Goal: Register for event/course

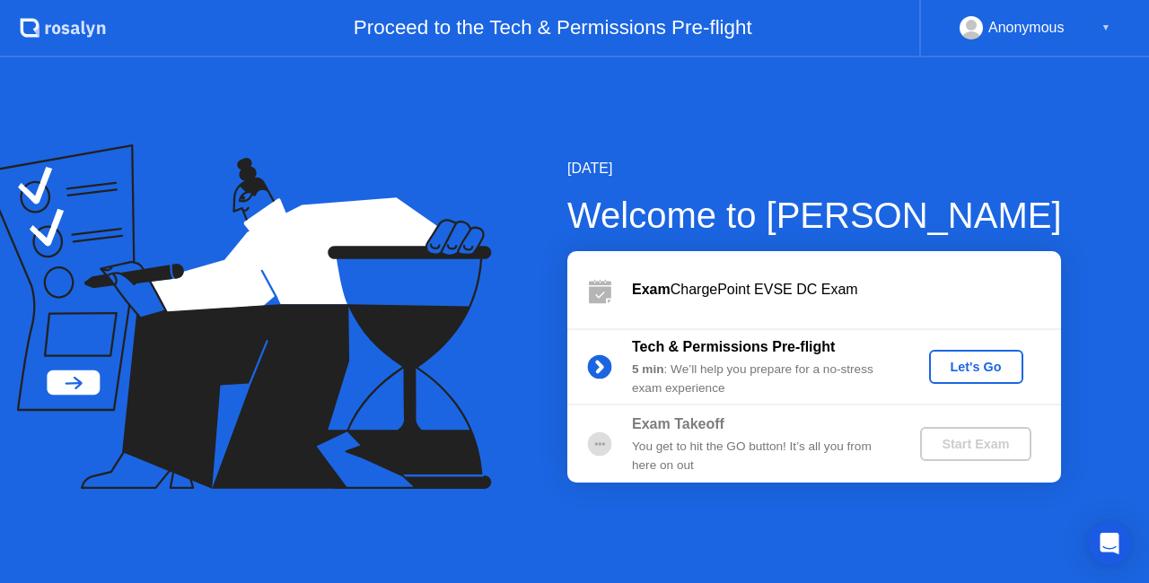
click at [1000, 360] on div "Let's Go" at bounding box center [976, 367] width 80 height 14
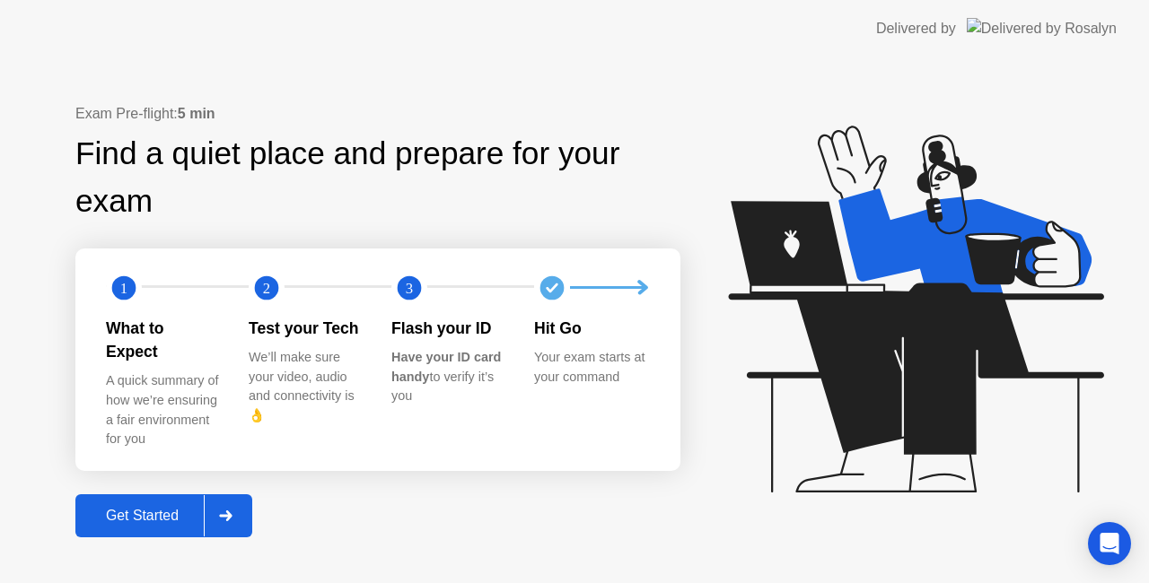
click at [174, 508] on div "Get Started" at bounding box center [142, 516] width 123 height 16
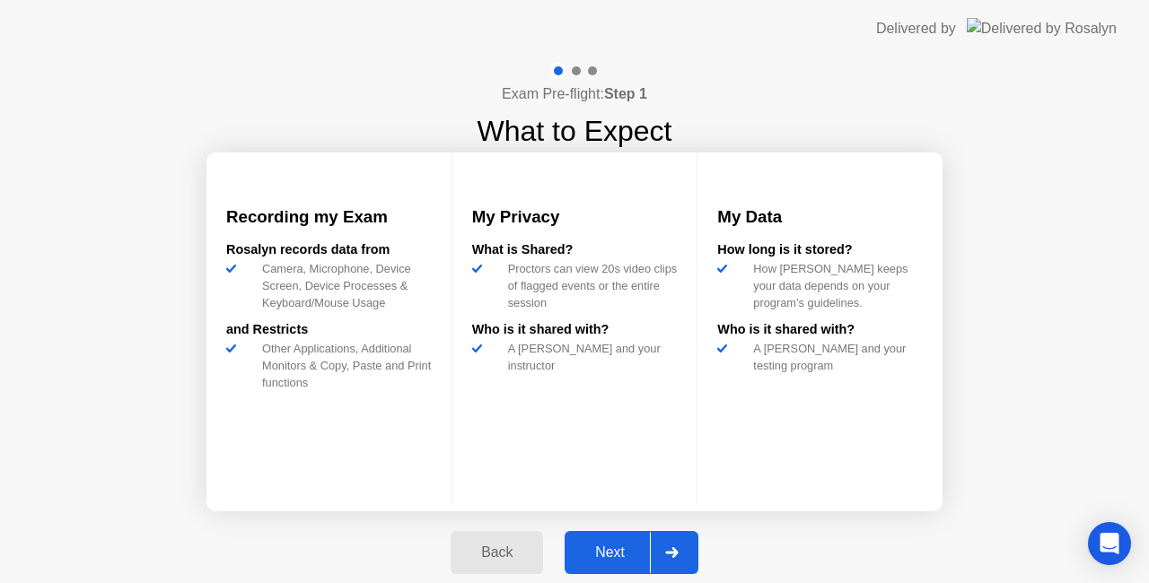
click at [616, 552] on div "Next" at bounding box center [610, 553] width 80 height 16
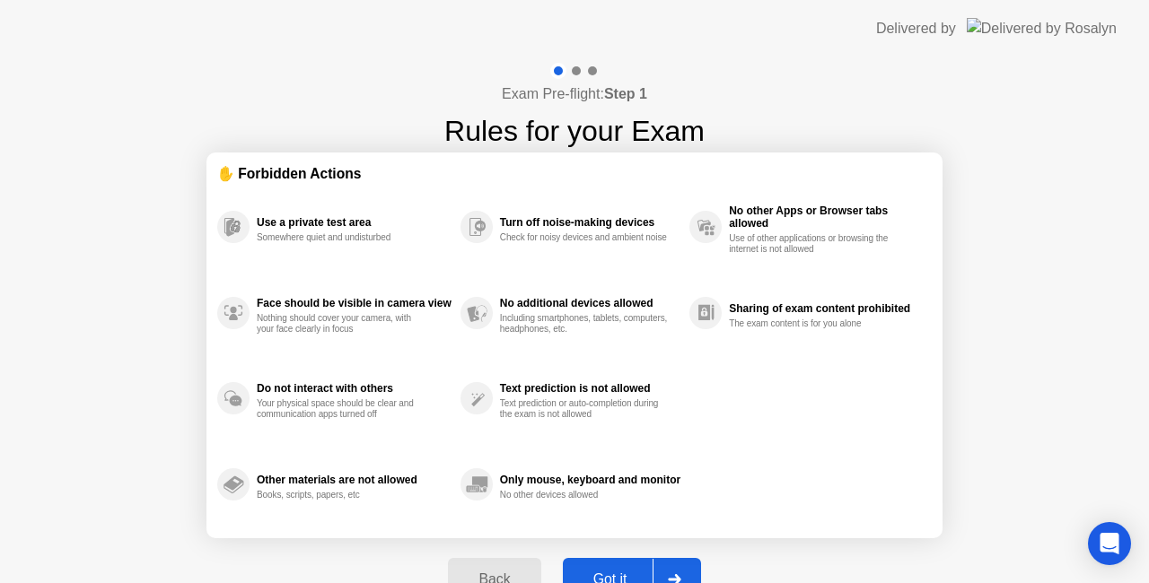
click at [631, 565] on button "Got it" at bounding box center [632, 579] width 138 height 43
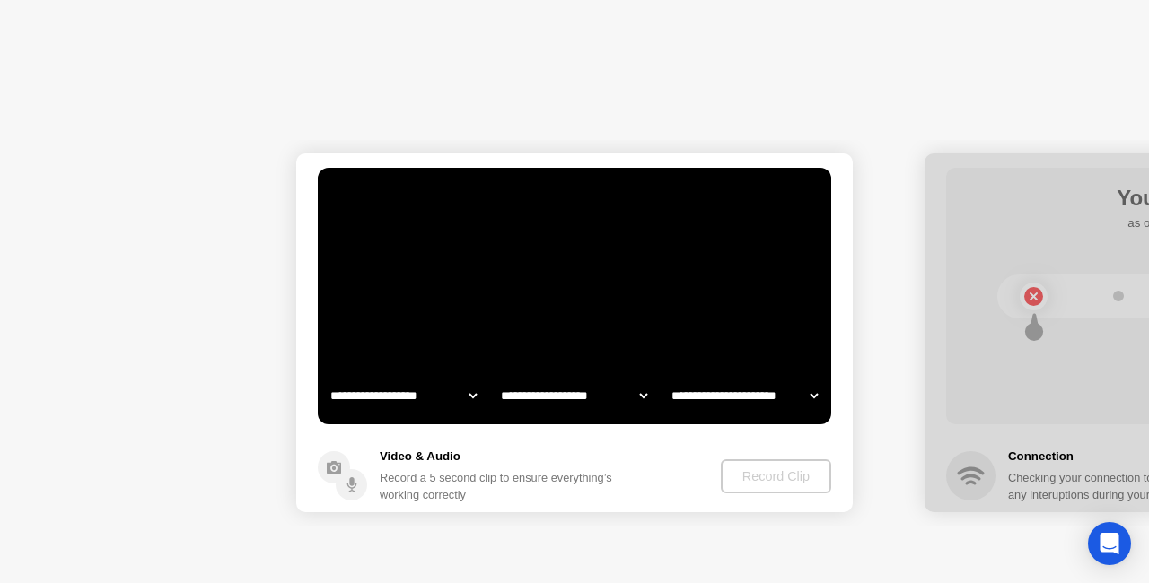
select select "**********"
select select "*******"
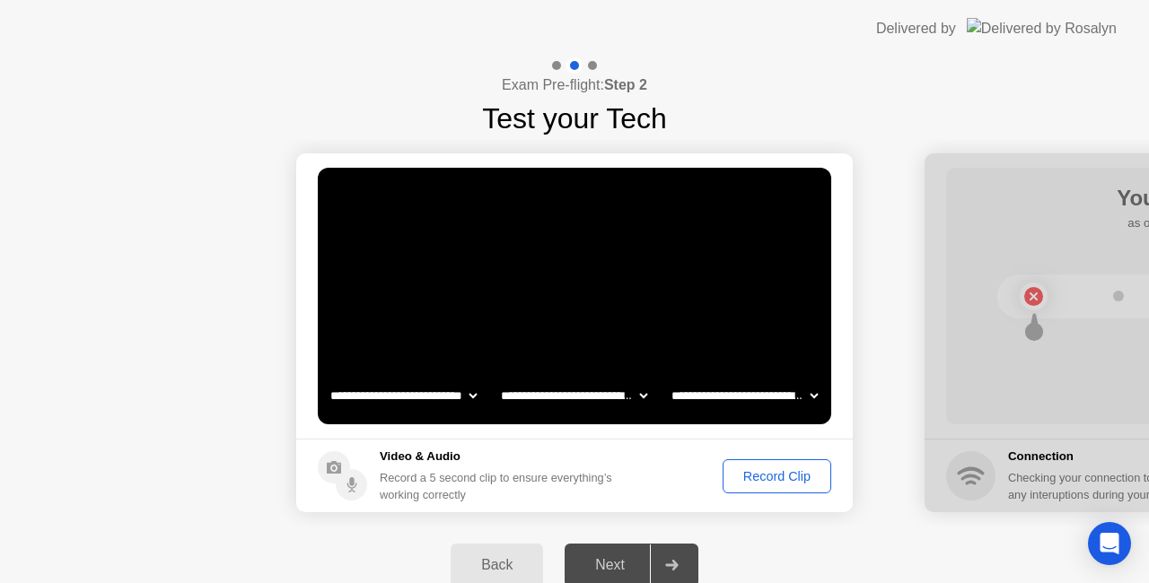
click at [793, 481] on div "Record Clip" at bounding box center [777, 476] width 96 height 14
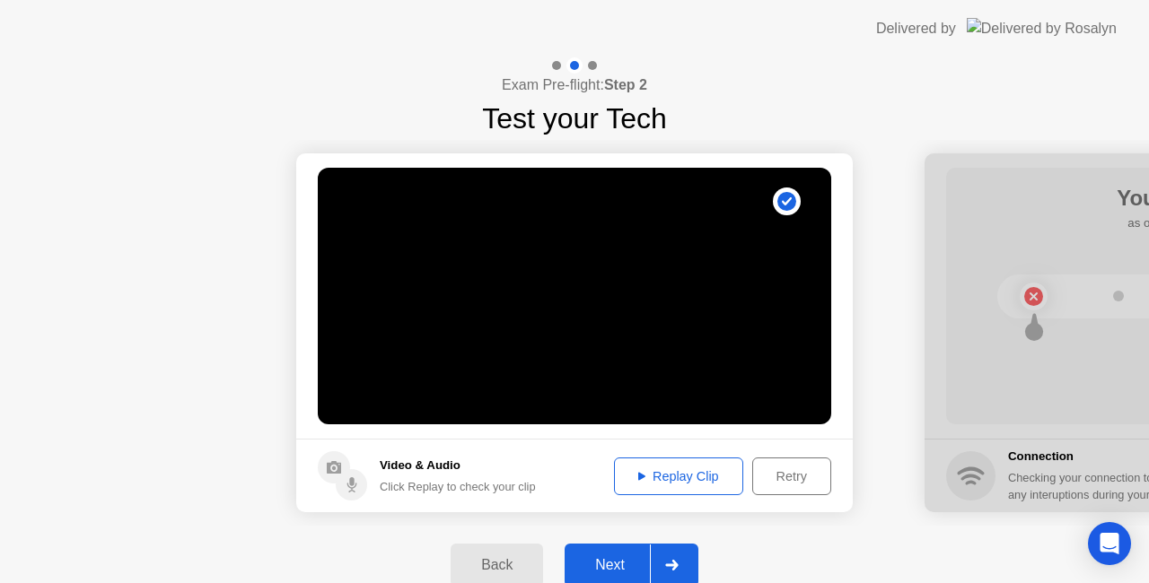
click at [675, 481] on div "Replay Clip" at bounding box center [678, 476] width 117 height 14
click at [607, 562] on div "Next" at bounding box center [610, 565] width 80 height 16
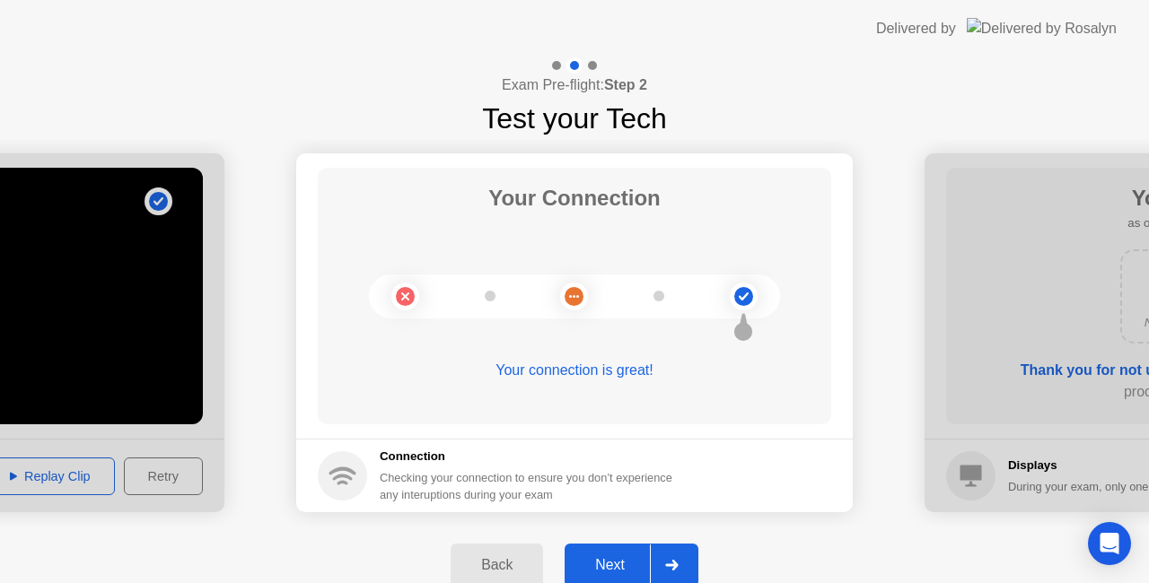
click at [624, 562] on div "Next" at bounding box center [610, 565] width 80 height 16
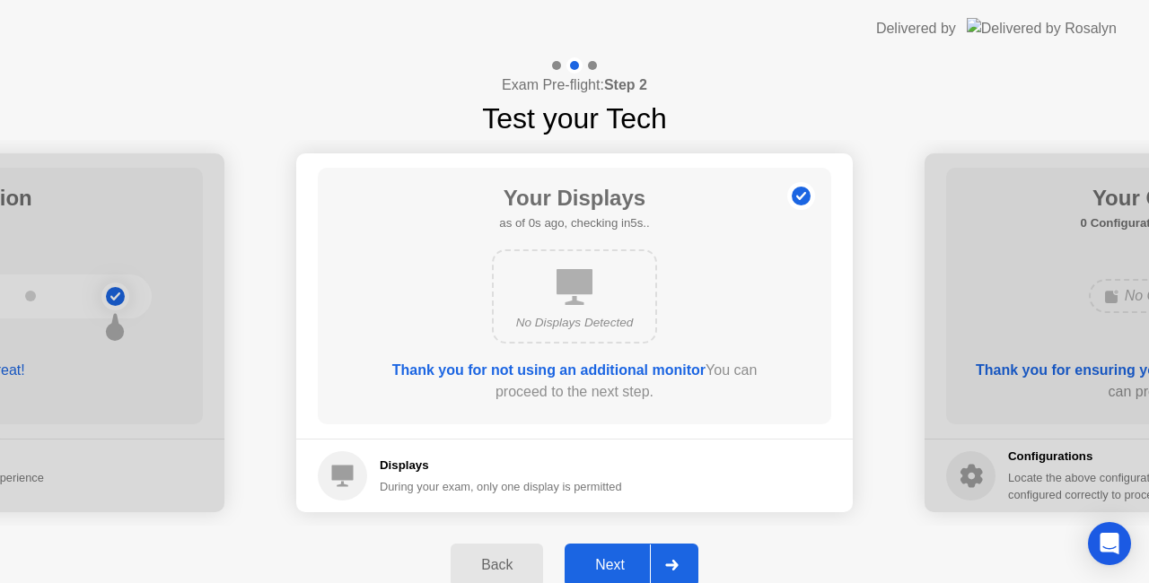
click at [609, 562] on div "Next" at bounding box center [610, 565] width 80 height 16
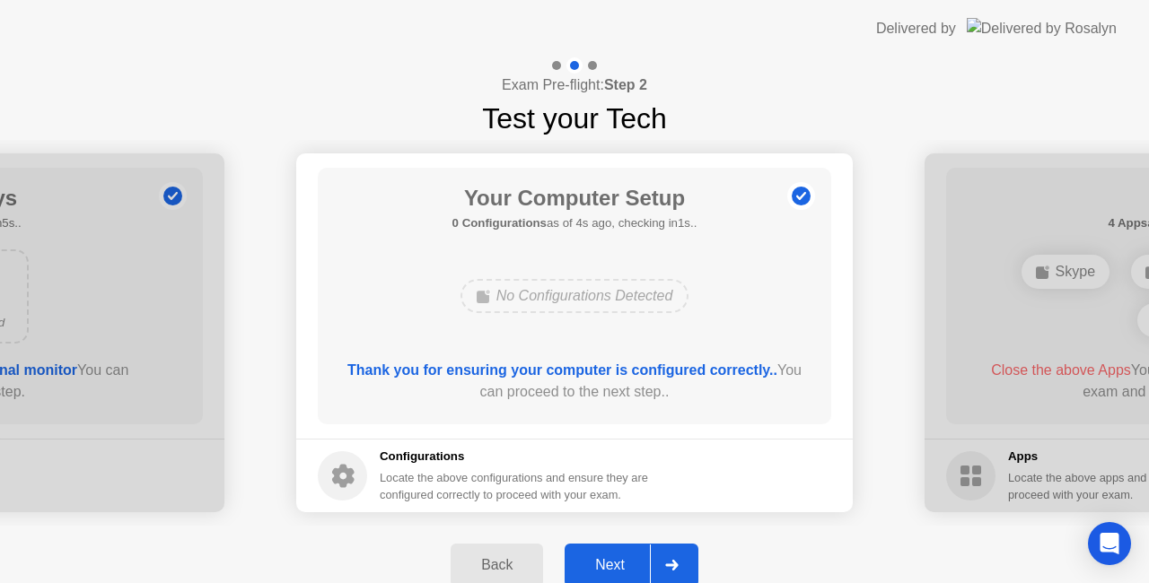
click at [607, 564] on div "Next" at bounding box center [610, 565] width 80 height 16
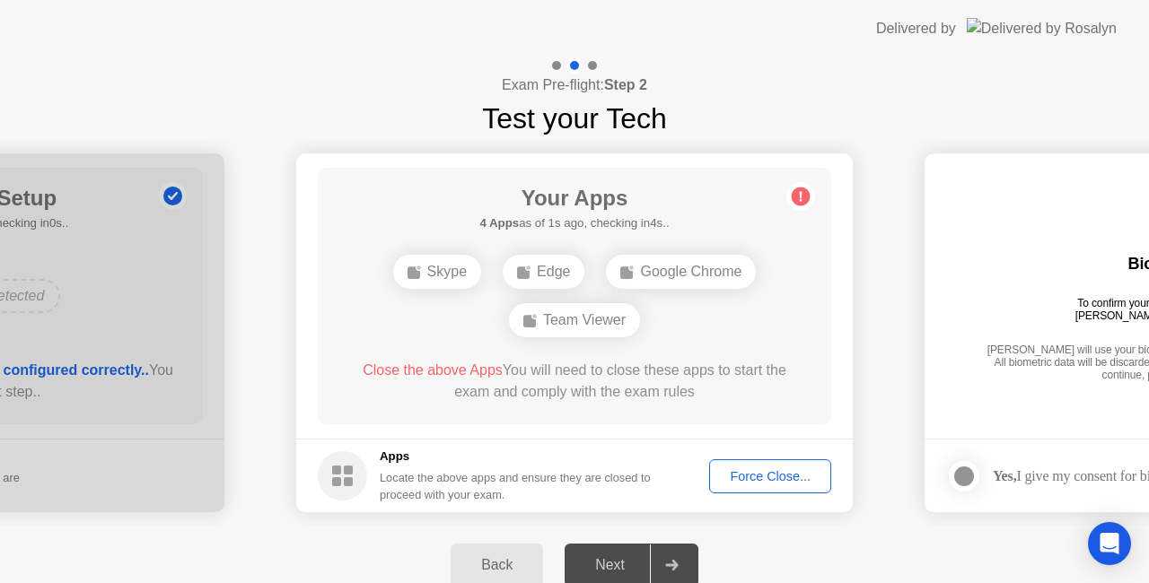
click at [747, 472] on div "Force Close..." at bounding box center [769, 476] width 109 height 14
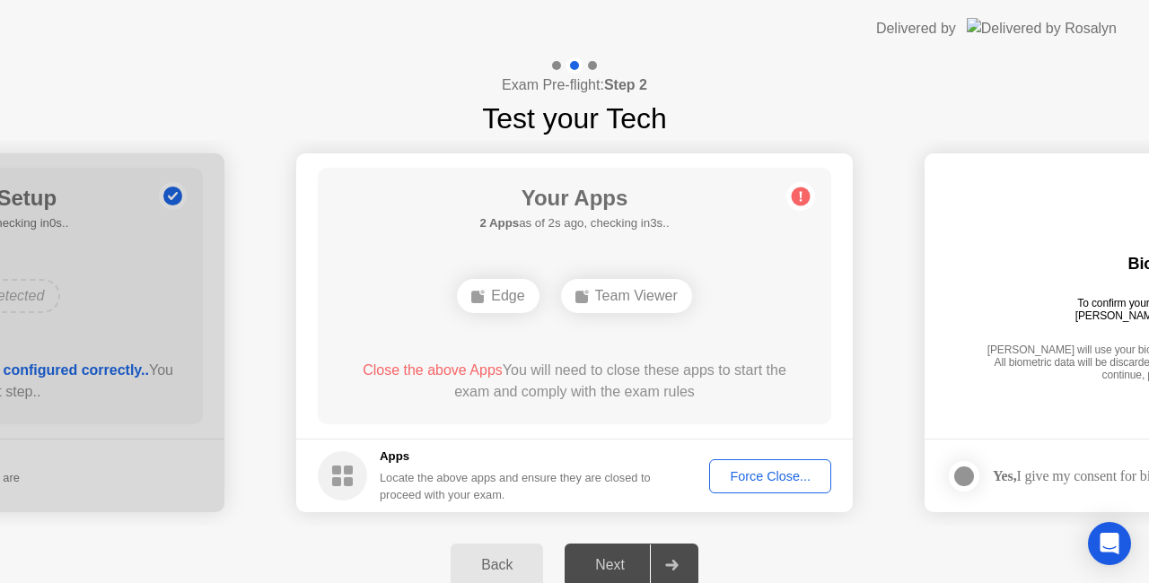
click at [790, 469] on div "Force Close..." at bounding box center [769, 476] width 109 height 14
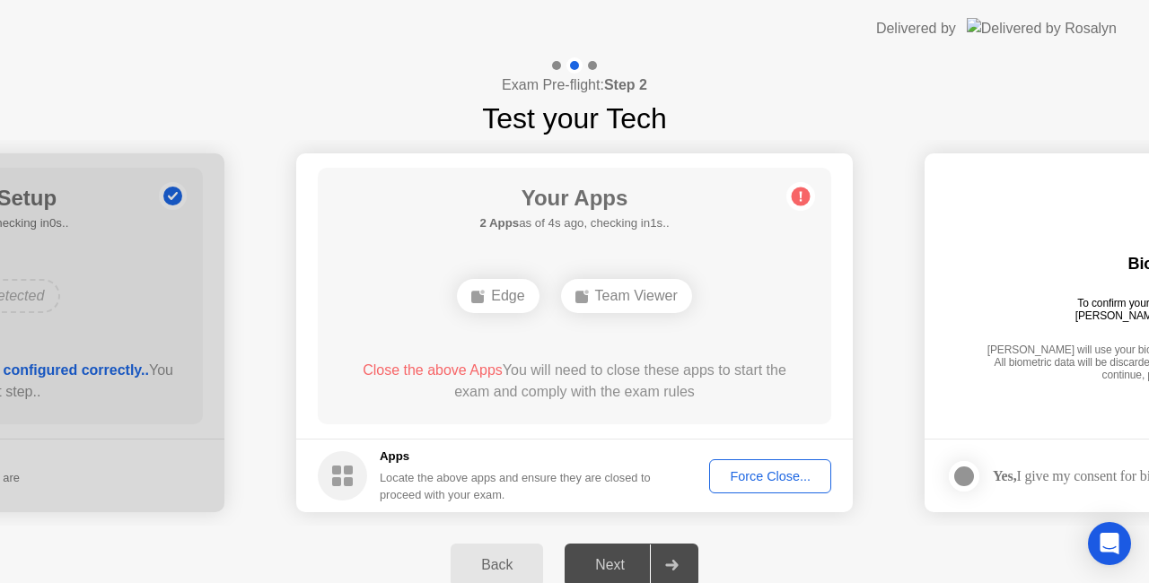
click at [619, 298] on div "Team Viewer" at bounding box center [626, 296] width 131 height 34
click at [750, 471] on div "Force Close..." at bounding box center [769, 476] width 109 height 14
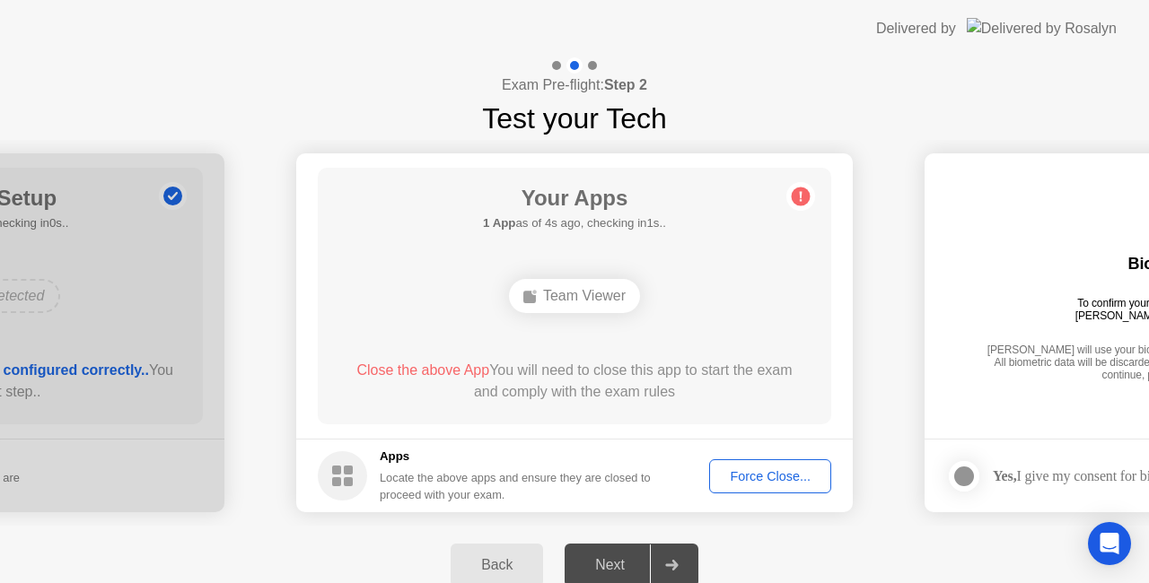
click at [804, 192] on circle at bounding box center [800, 197] width 19 height 19
click at [806, 198] on circle at bounding box center [800, 197] width 19 height 19
click at [532, 291] on ellipse at bounding box center [534, 292] width 5 height 5
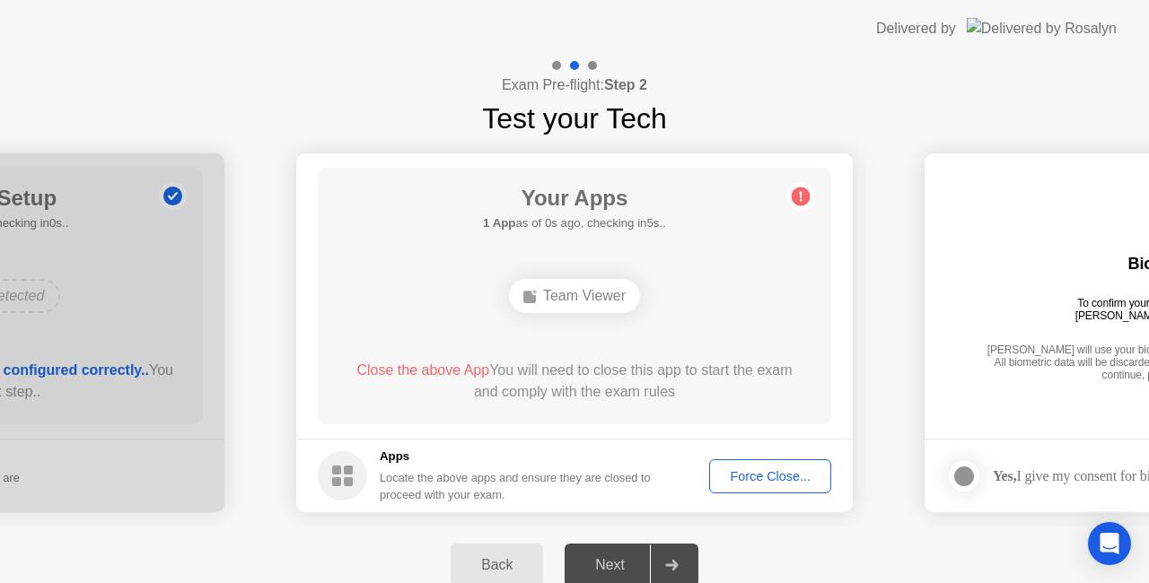
click at [565, 297] on div "Team Viewer" at bounding box center [574, 296] width 131 height 34
click at [745, 475] on div "Force Close..." at bounding box center [769, 476] width 109 height 14
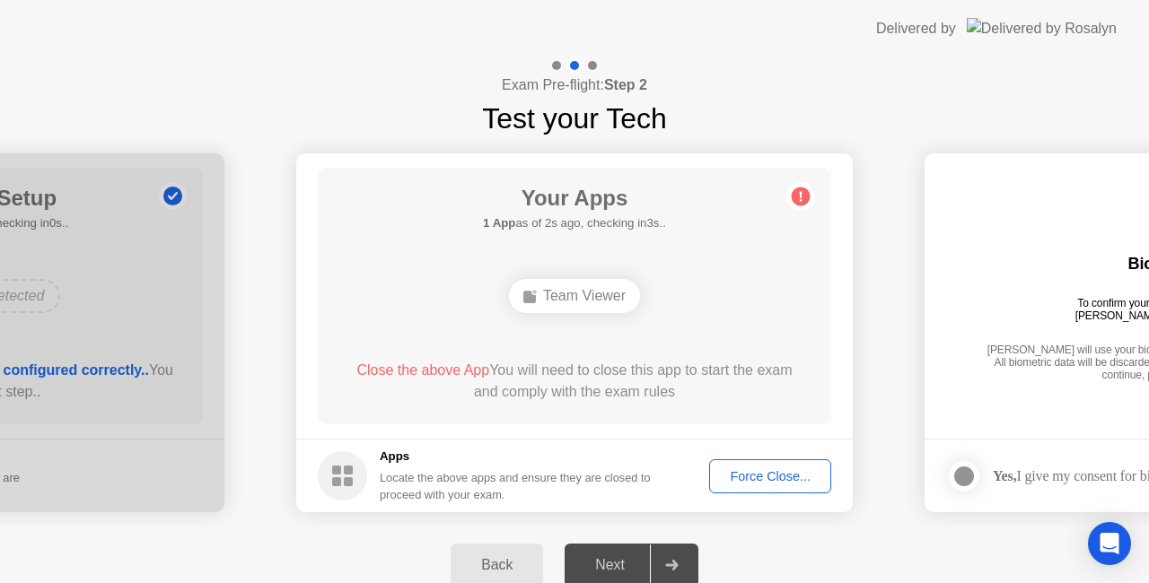
click at [510, 552] on button "Back" at bounding box center [496, 565] width 92 height 43
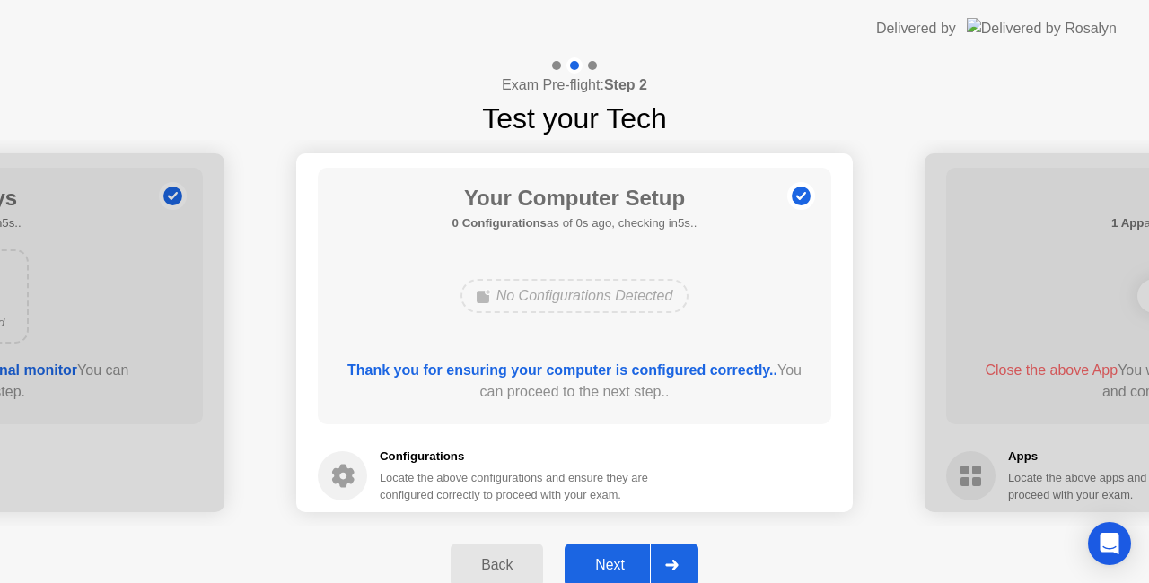
click at [608, 566] on div "Next" at bounding box center [610, 565] width 80 height 16
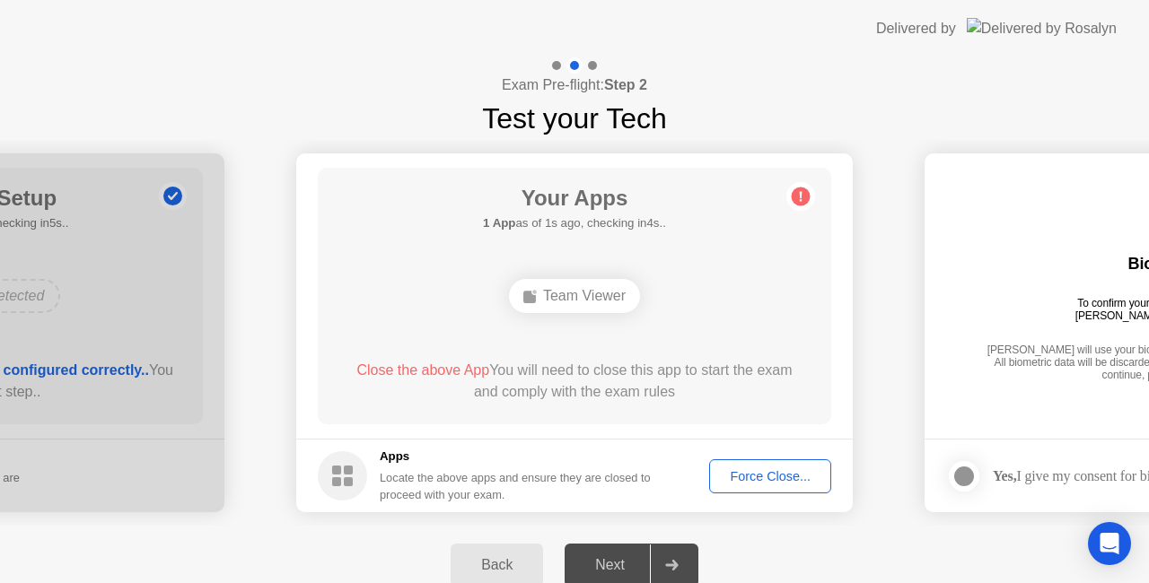
click at [560, 293] on div "Team Viewer" at bounding box center [574, 296] width 131 height 34
click at [589, 557] on div "Next" at bounding box center [610, 565] width 80 height 16
click at [581, 297] on div "Team Viewer" at bounding box center [574, 296] width 131 height 34
click at [586, 297] on div "Team Viewer" at bounding box center [574, 296] width 131 height 34
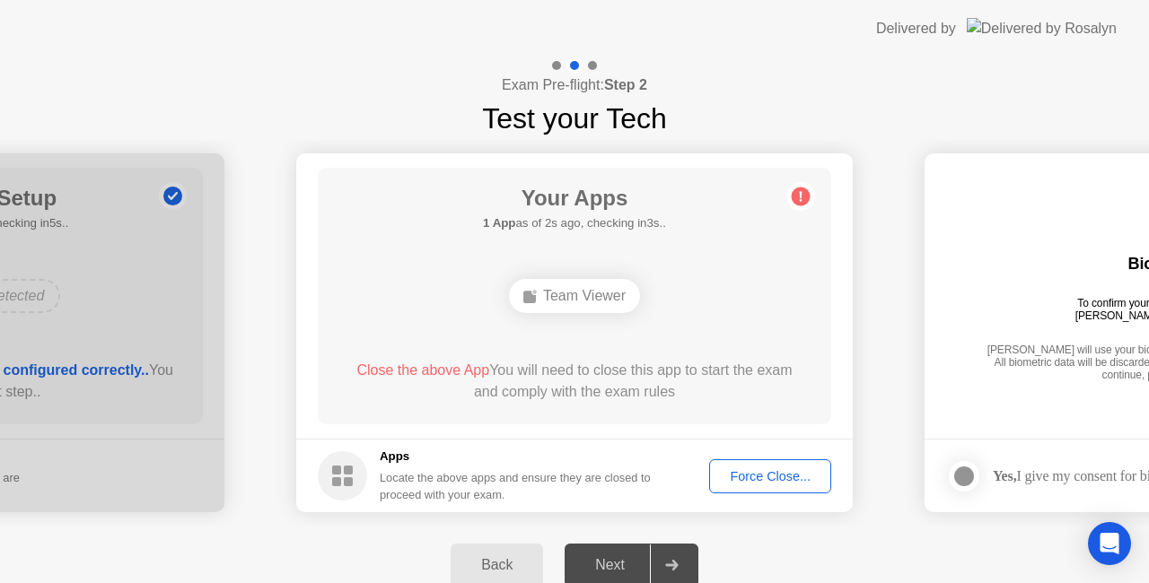
click at [586, 297] on div "Team Viewer" at bounding box center [574, 296] width 131 height 34
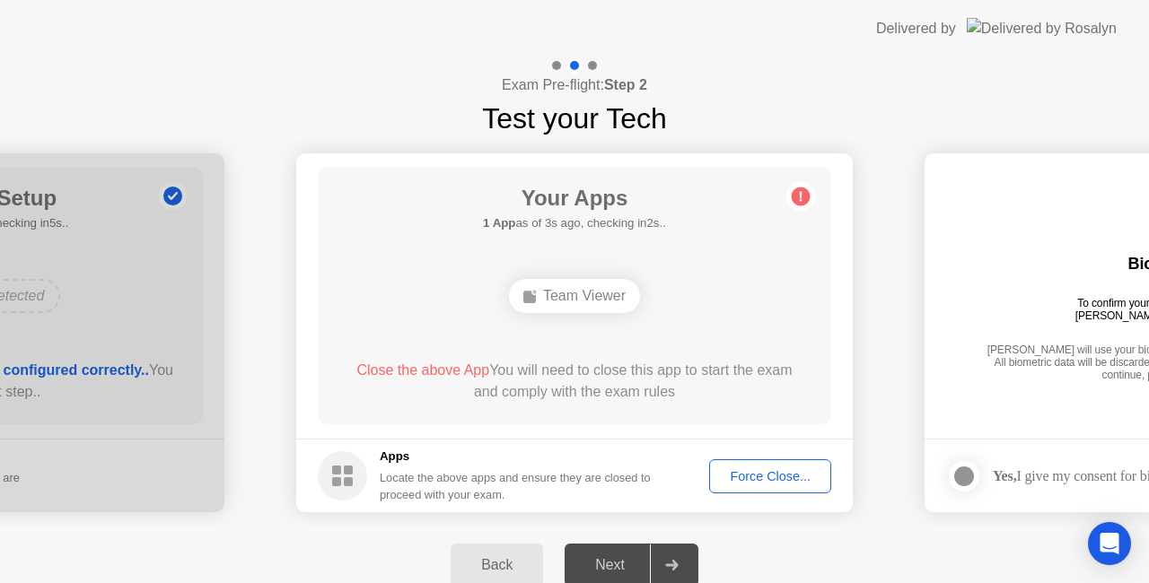
click at [590, 299] on div "Team Viewer" at bounding box center [574, 296] width 131 height 34
click at [906, 81] on div "Exam Pre-flight: Step 2 Test your Tech" at bounding box center [574, 98] width 1149 height 83
click at [493, 565] on div "Back" at bounding box center [497, 565] width 82 height 16
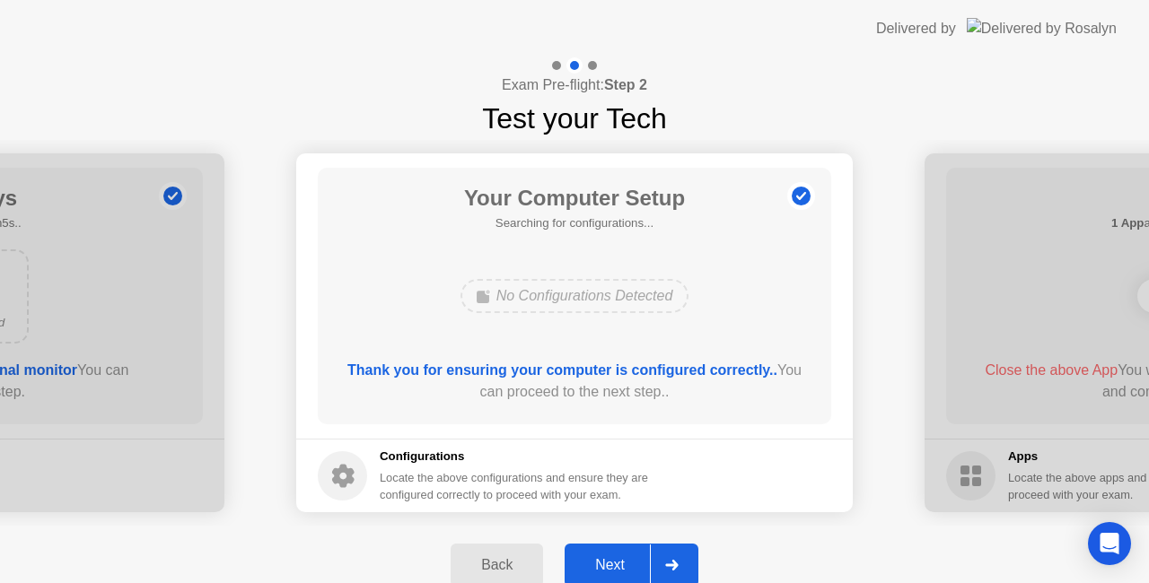
click at [493, 565] on div "Back" at bounding box center [497, 565] width 82 height 16
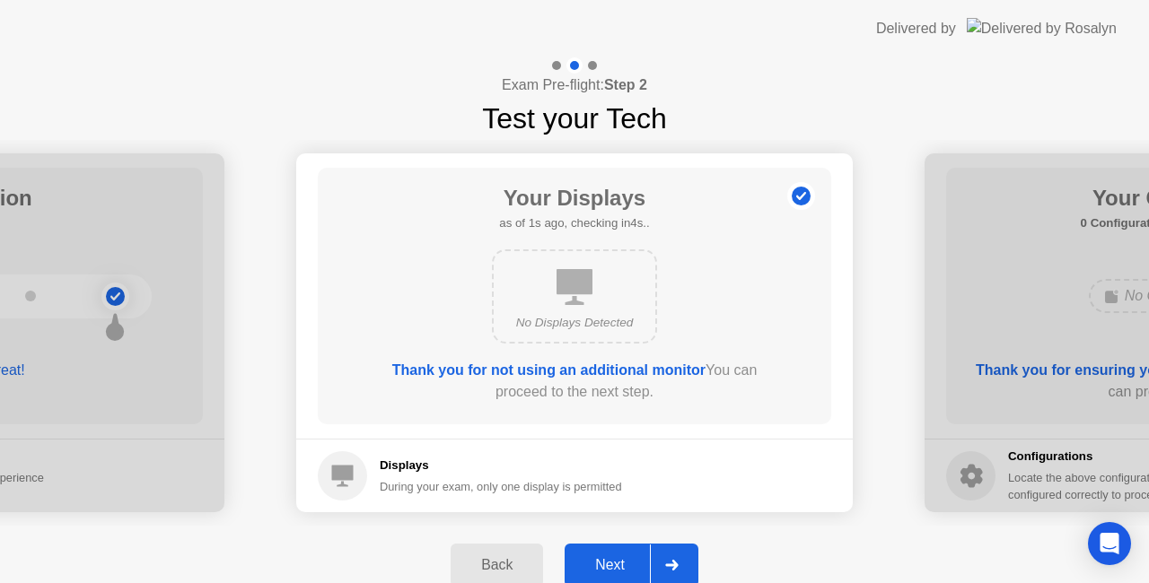
click at [607, 565] on div "Next" at bounding box center [610, 565] width 80 height 16
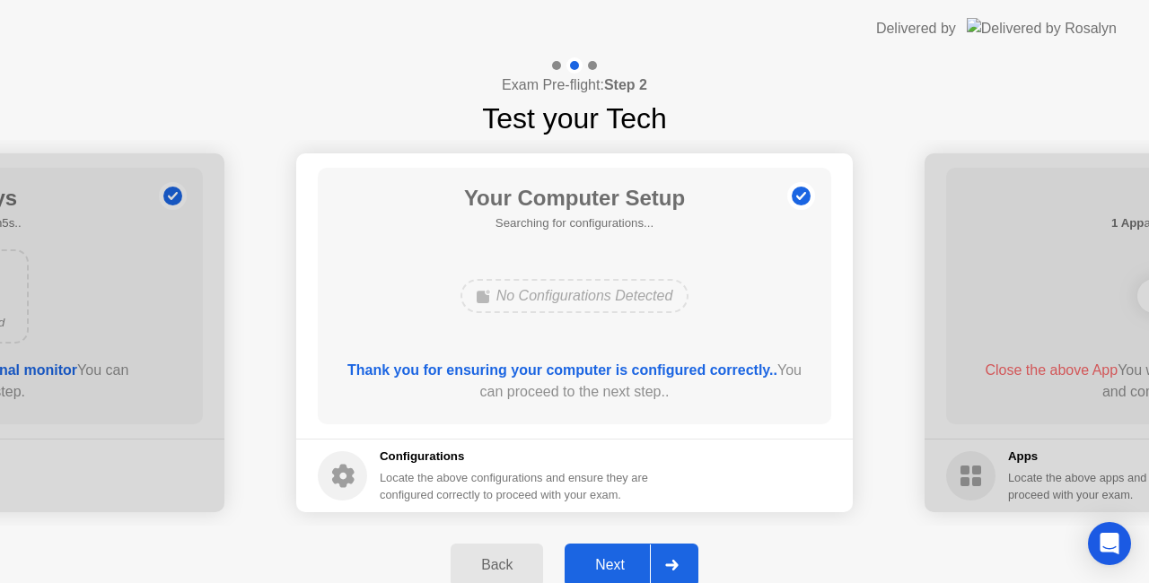
click at [607, 565] on div "Next" at bounding box center [610, 565] width 80 height 16
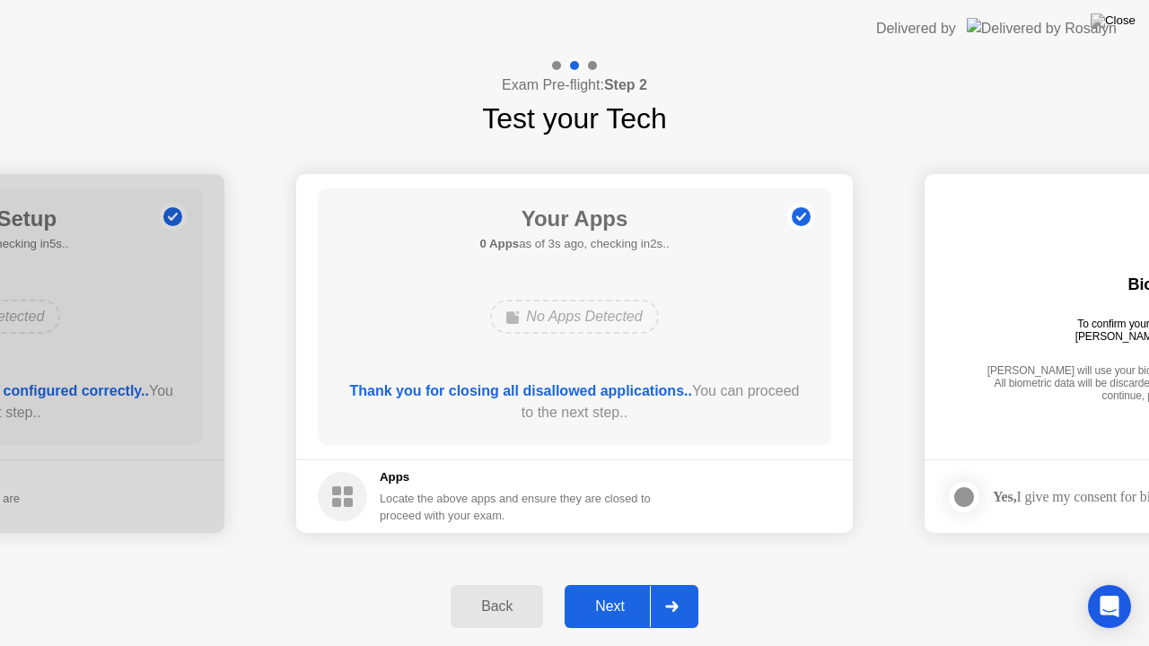
click at [619, 582] on div "Next" at bounding box center [610, 607] width 80 height 16
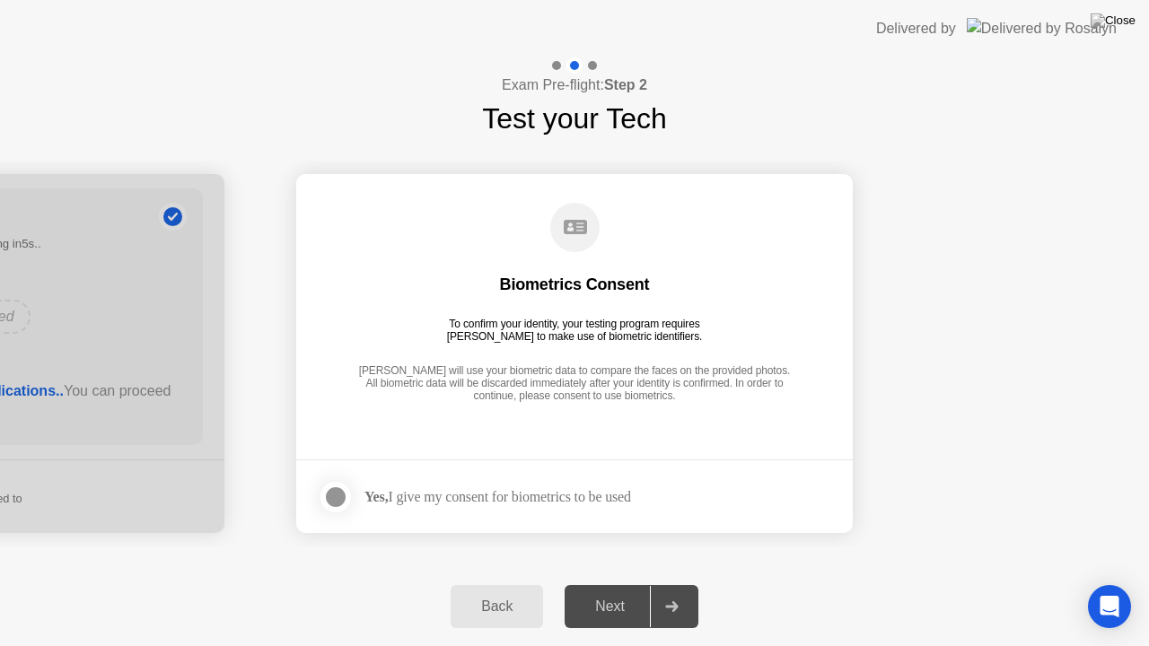
click at [340, 498] on div at bounding box center [336, 497] width 22 height 22
click at [630, 582] on div "Next" at bounding box center [610, 607] width 80 height 16
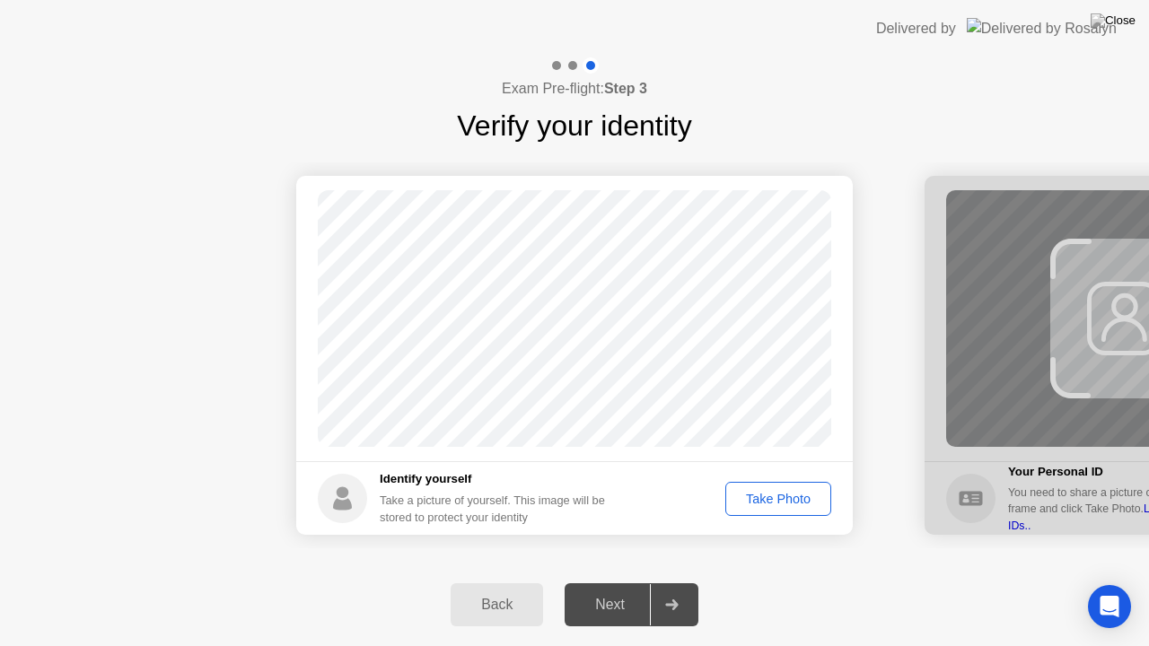
click at [748, 506] on div "Take Photo" at bounding box center [777, 499] width 93 height 14
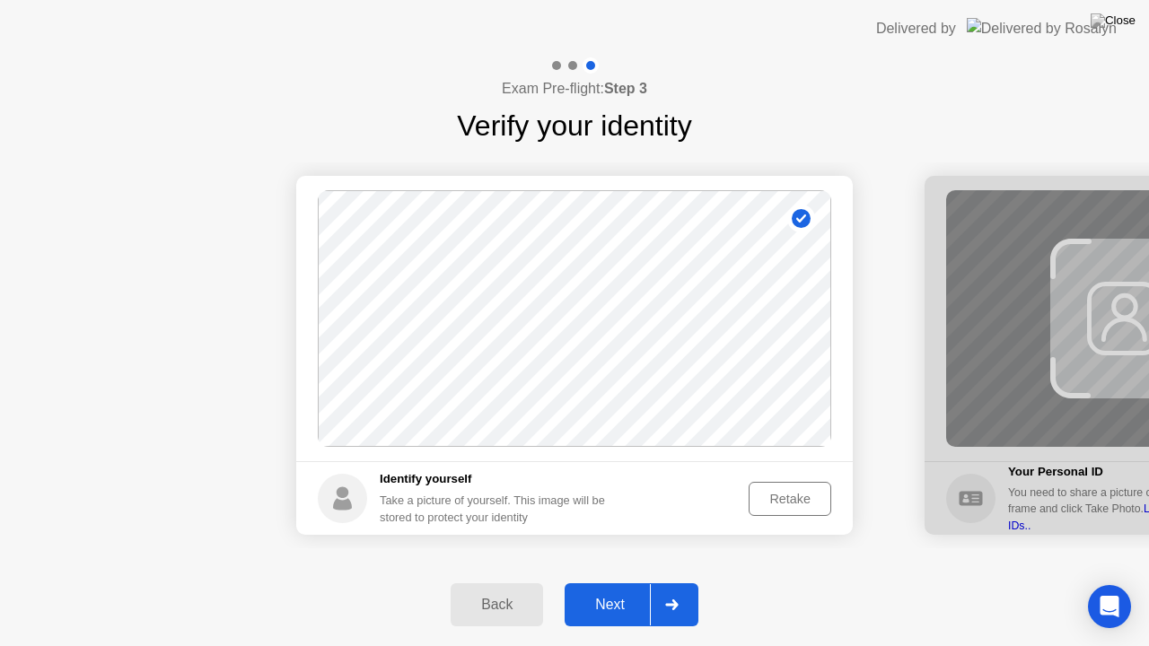
click at [618, 582] on div "Next" at bounding box center [610, 605] width 80 height 16
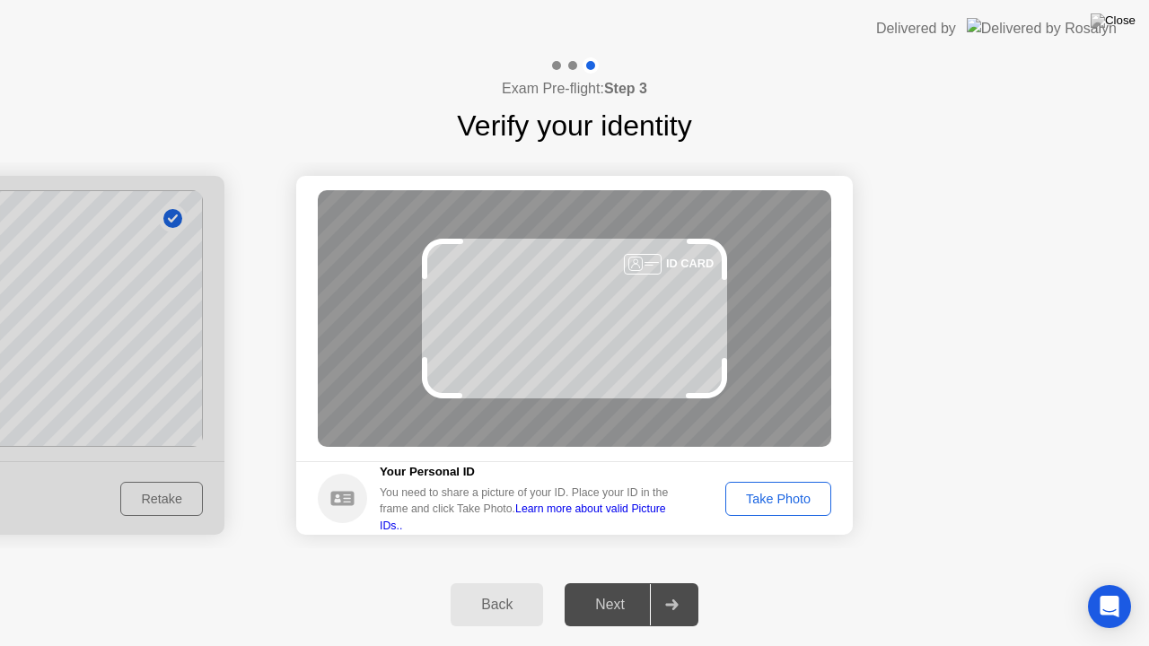
click at [747, 501] on div "Take Photo" at bounding box center [777, 499] width 93 height 14
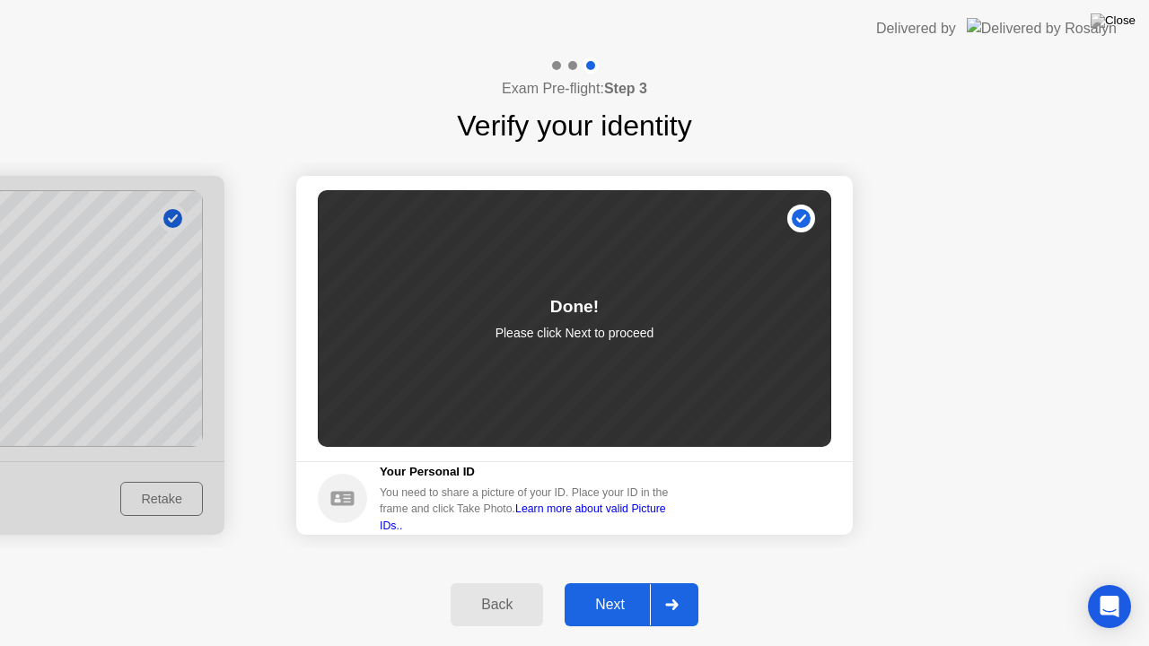
click at [599, 582] on div "Next" at bounding box center [610, 605] width 80 height 16
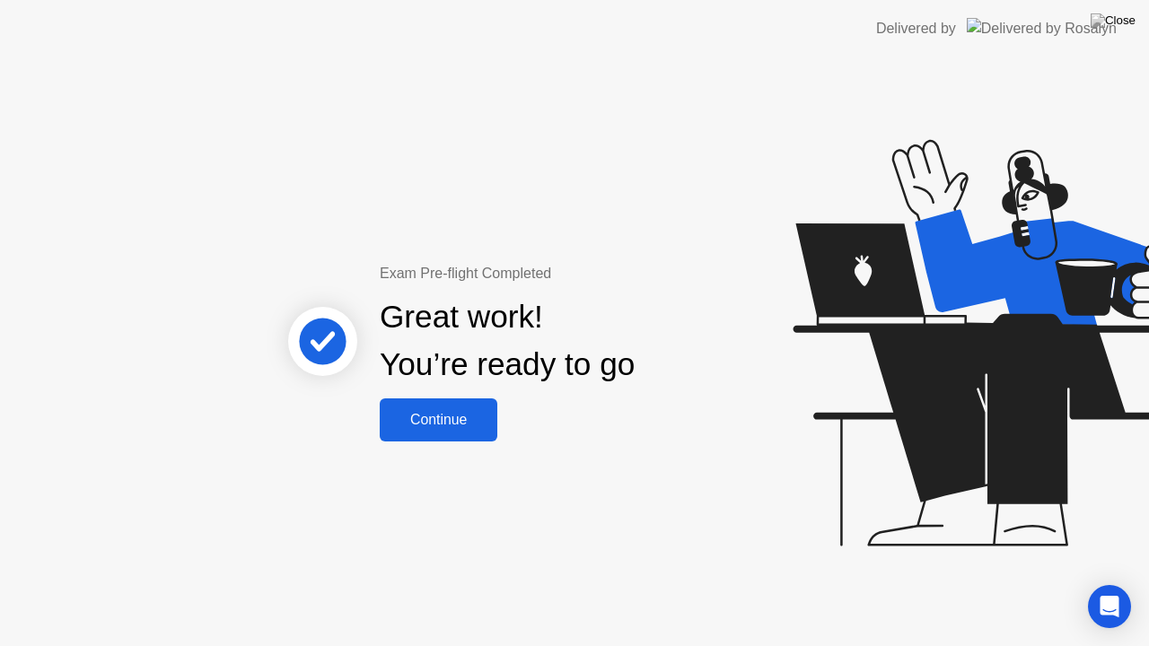
click at [427, 424] on div "Continue" at bounding box center [438, 420] width 107 height 16
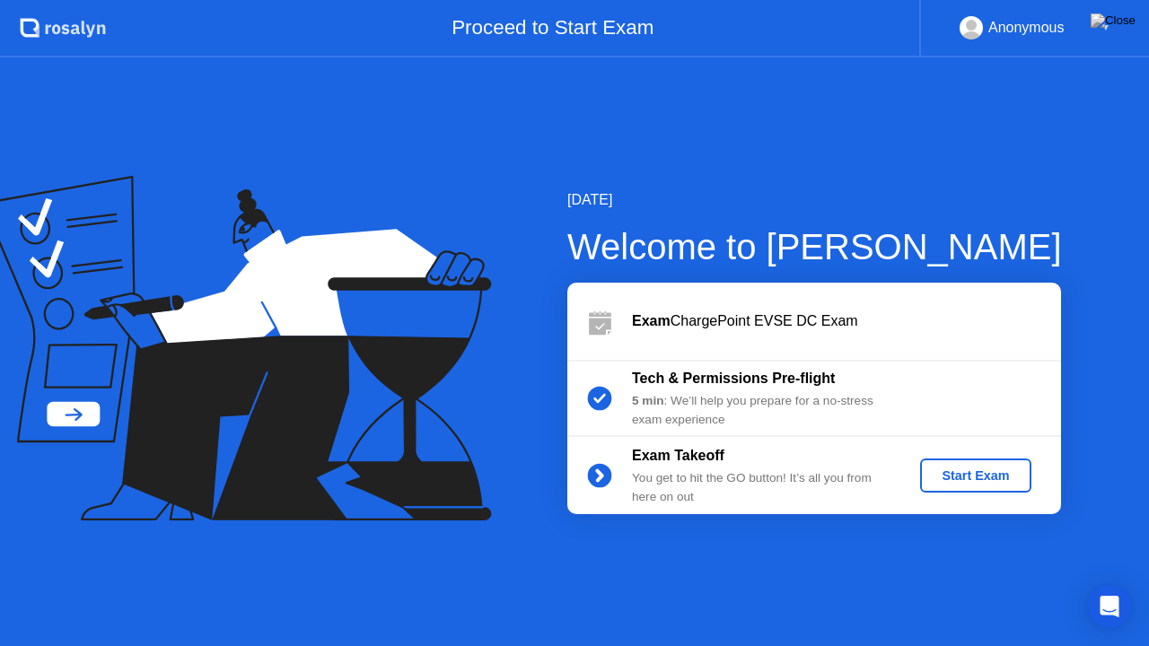
click at [978, 474] on div "Start Exam" at bounding box center [975, 475] width 96 height 14
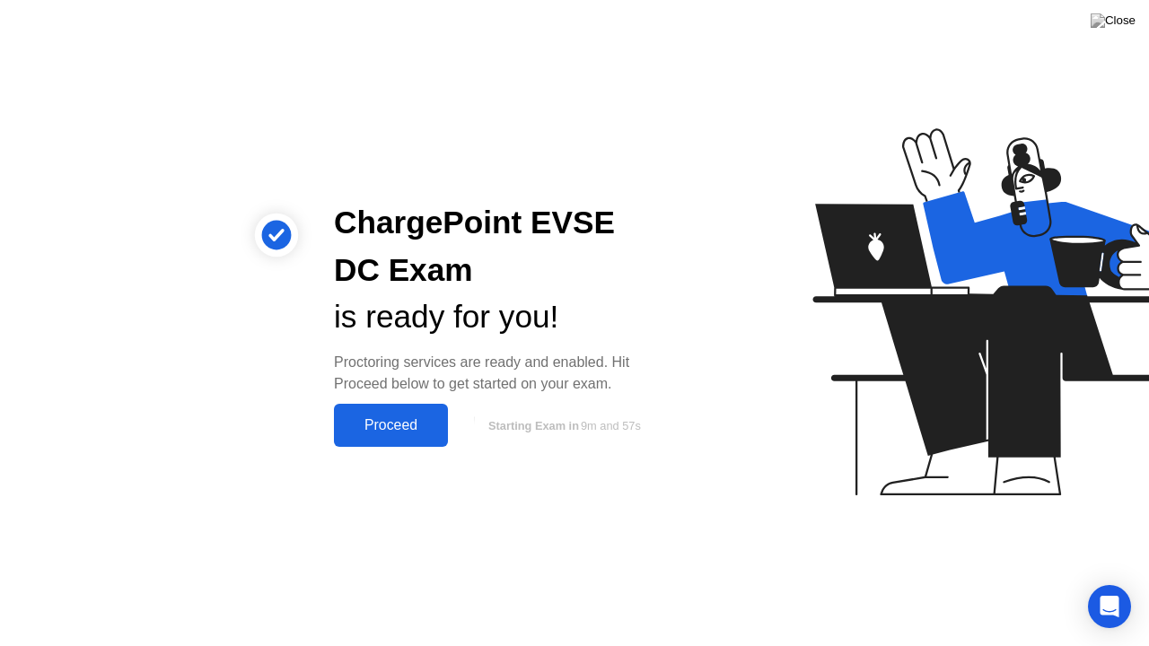
click at [409, 411] on button "Proceed" at bounding box center [391, 425] width 114 height 43
